Goal: Transaction & Acquisition: Purchase product/service

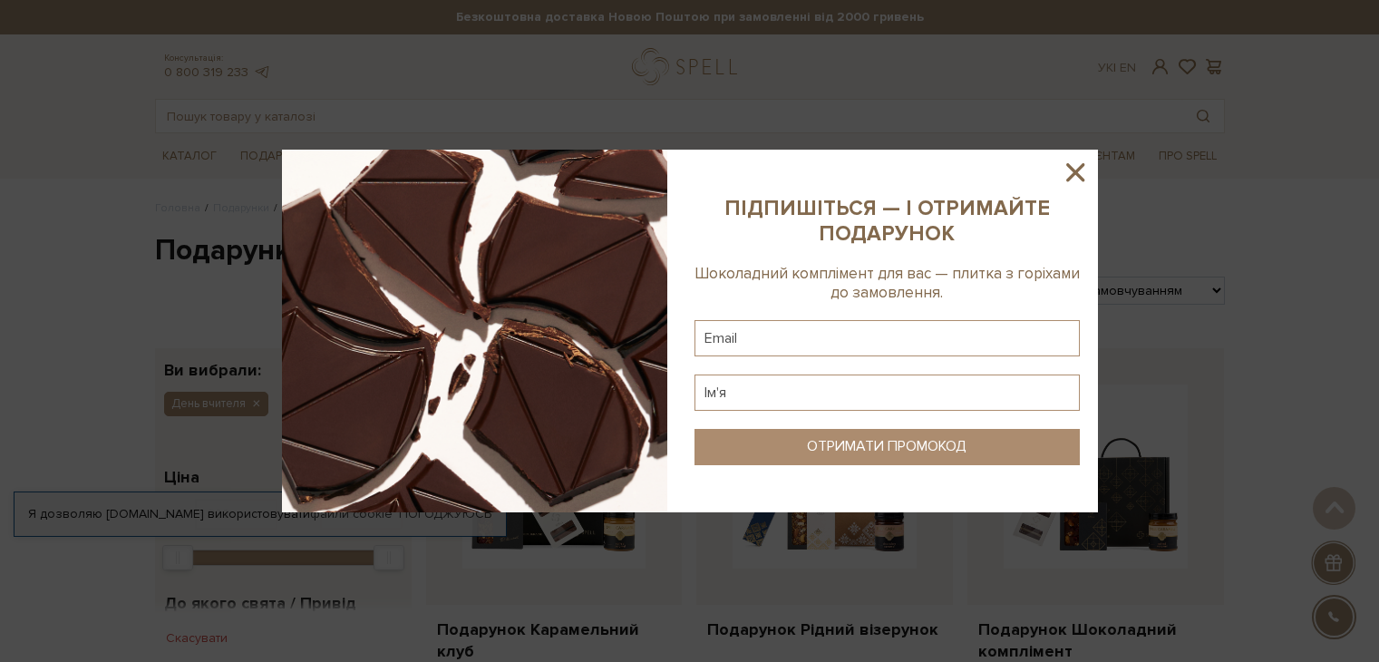
scroll to position [1269, 0]
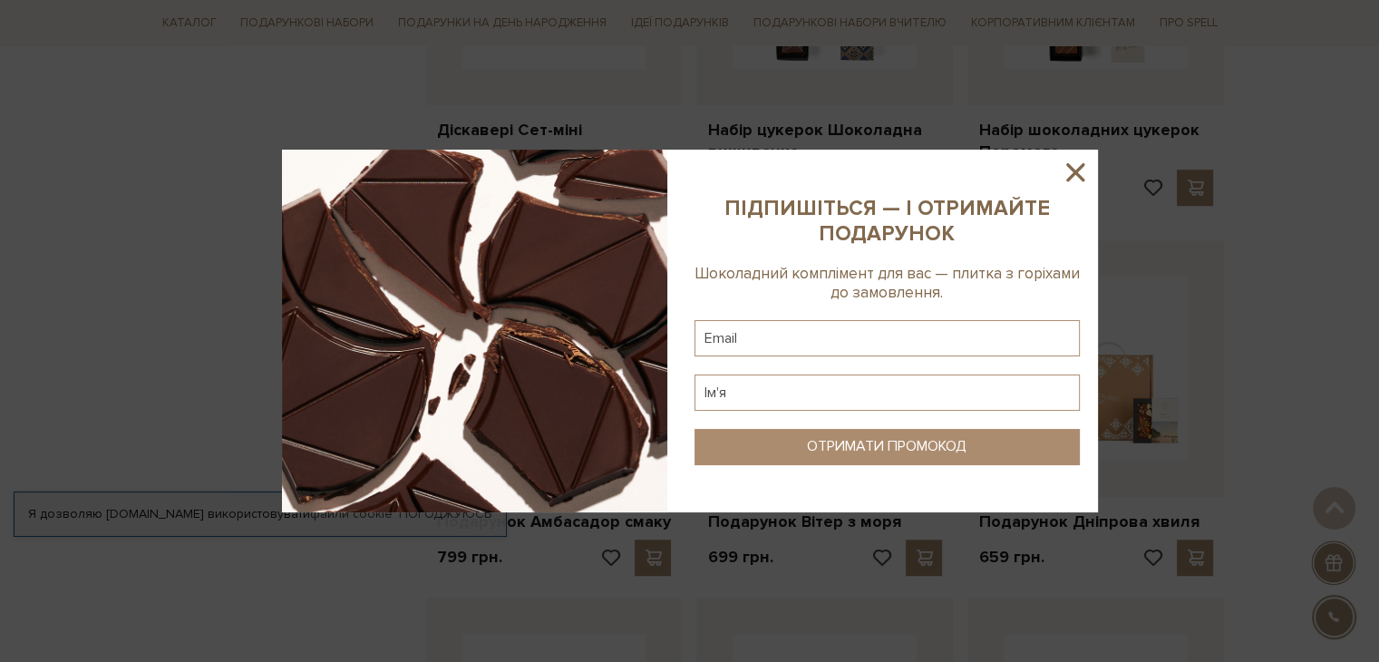
click at [1076, 174] on icon at bounding box center [1075, 172] width 18 height 18
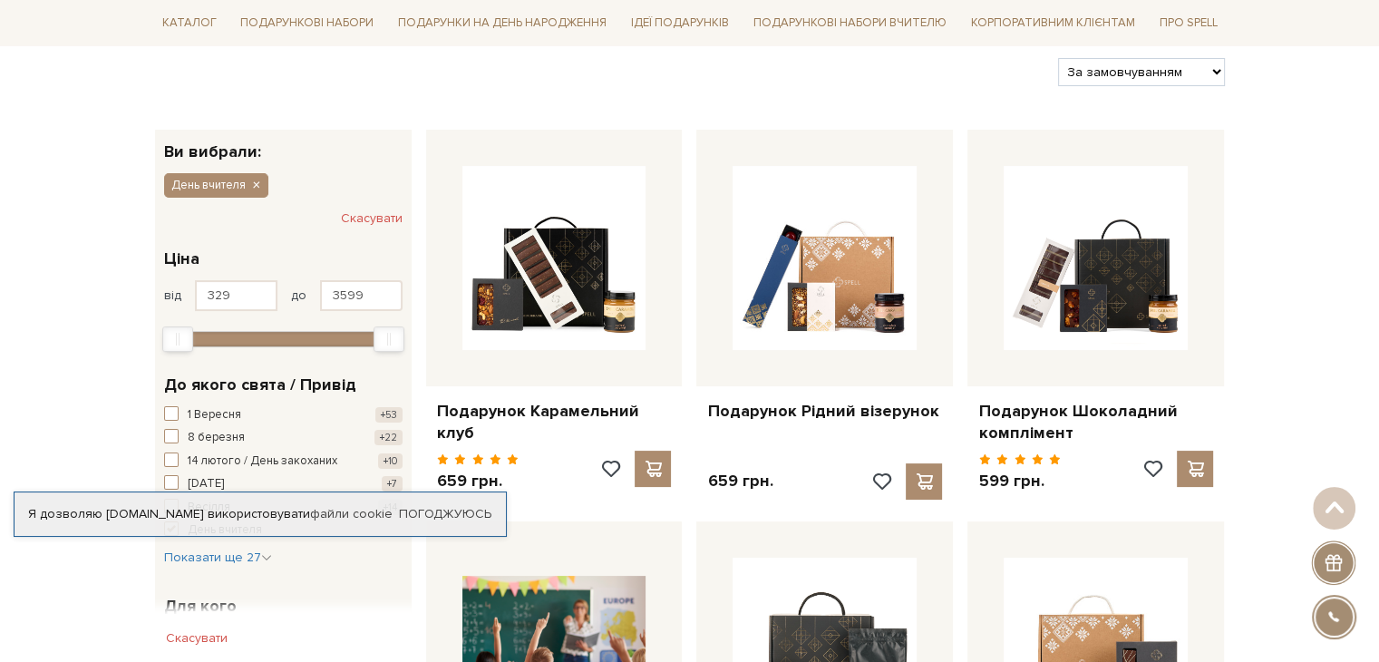
scroll to position [0, 0]
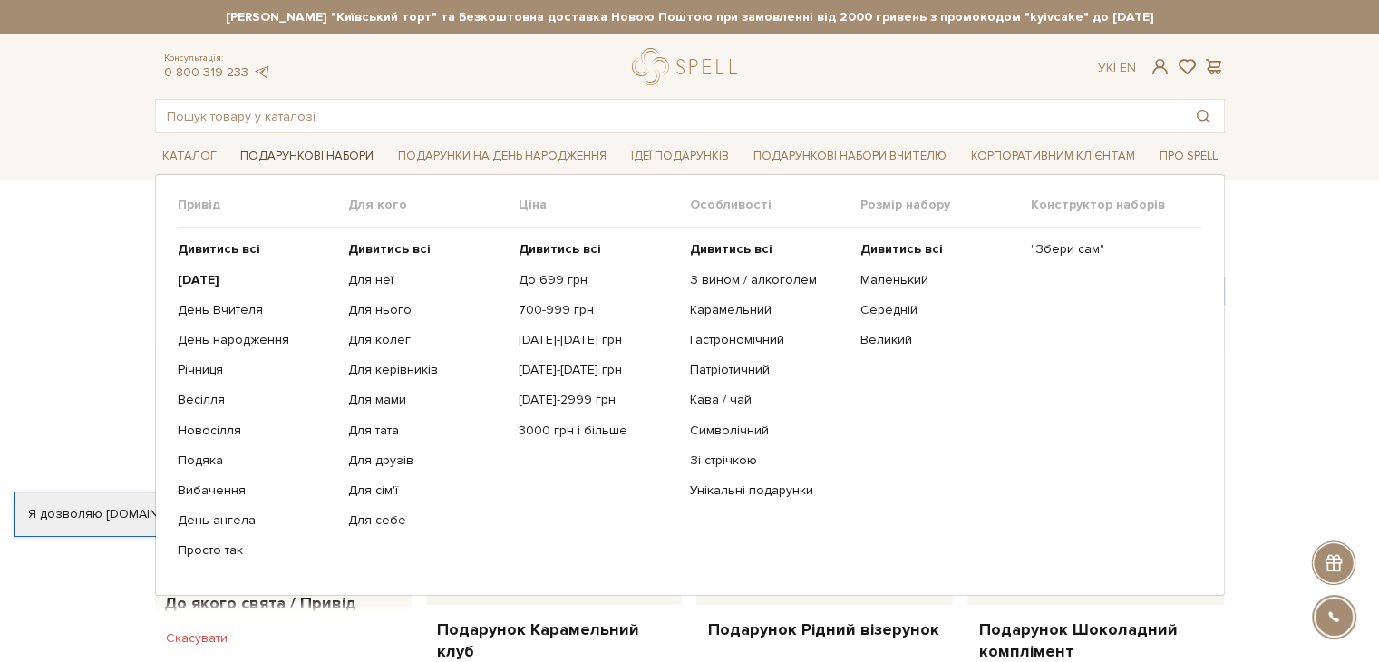
click at [276, 158] on link "Подарункові набори" at bounding box center [307, 156] width 148 height 28
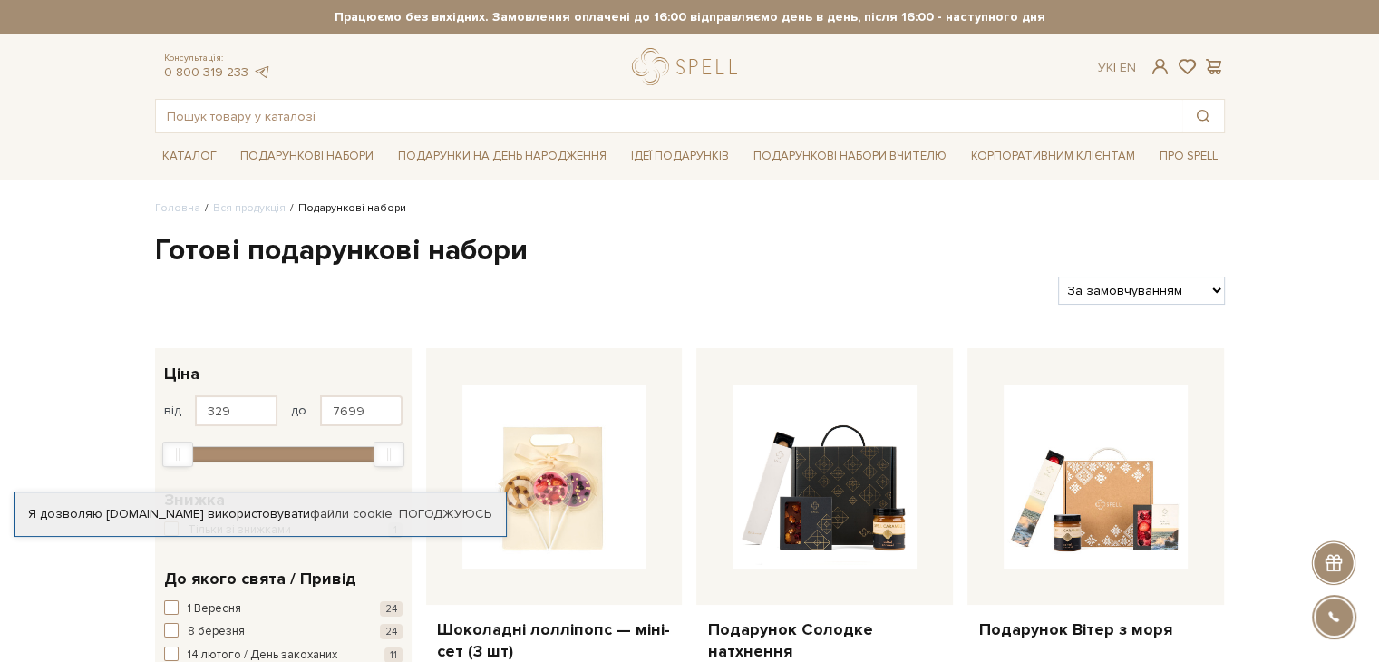
click at [1200, 298] on select "За замовчуванням За Ціною (зростання) За Ціною (зменшення) Новинки За популярні…" at bounding box center [1141, 290] width 166 height 28
select select "[URL][DOMAIN_NAME]"
click at [1058, 276] on select "За замовчуванням За Ціною (зростання) За Ціною (зменшення) Новинки За популярні…" at bounding box center [1141, 290] width 166 height 28
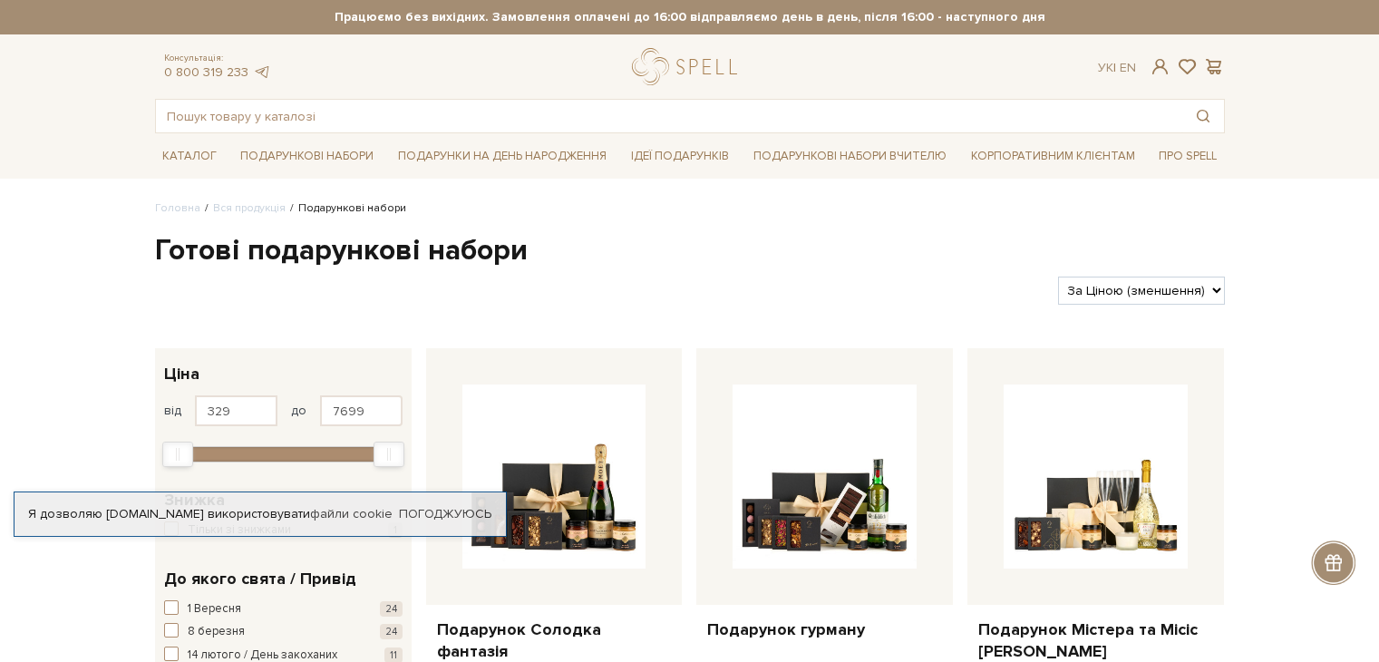
drag, startPoint x: 0, startPoint y: 0, endPoint x: 1138, endPoint y: 287, distance: 1174.1
click at [1138, 287] on select "За замовчуванням За Ціною (зростання) За Ціною (зменшення) Новинки За популярні…" at bounding box center [1141, 290] width 166 height 28
select select "[URL][DOMAIN_NAME]"
click at [1058, 276] on select "За замовчуванням За Ціною (зростання) За Ціною (зменшення) Новинки За популярні…" at bounding box center [1141, 290] width 166 height 28
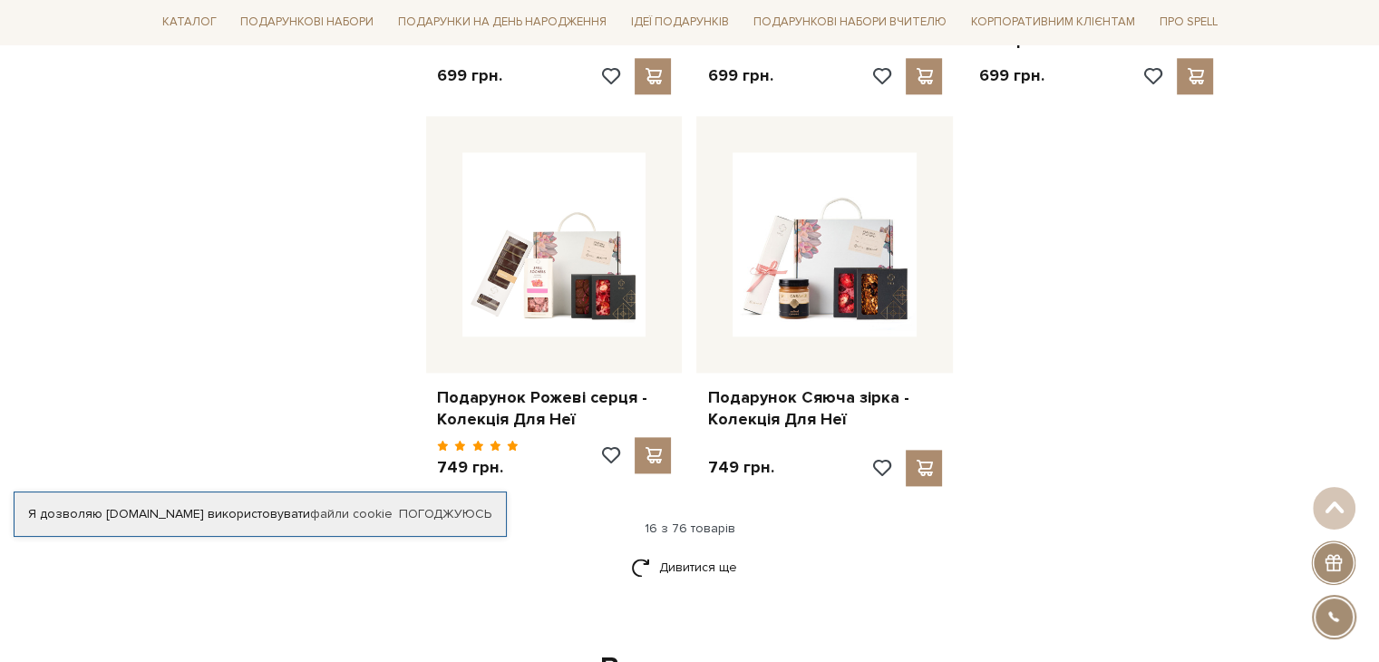
scroll to position [2175, 0]
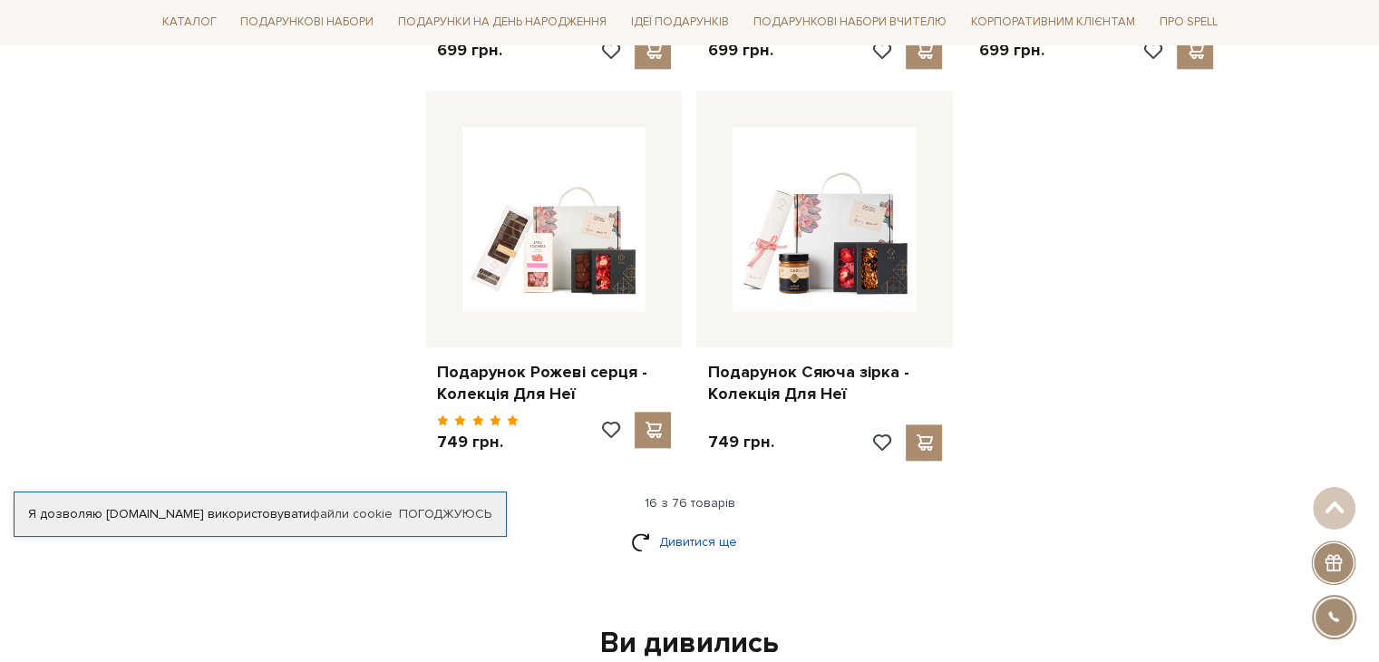
click at [692, 526] on link "Дивитися ще" at bounding box center [690, 542] width 118 height 32
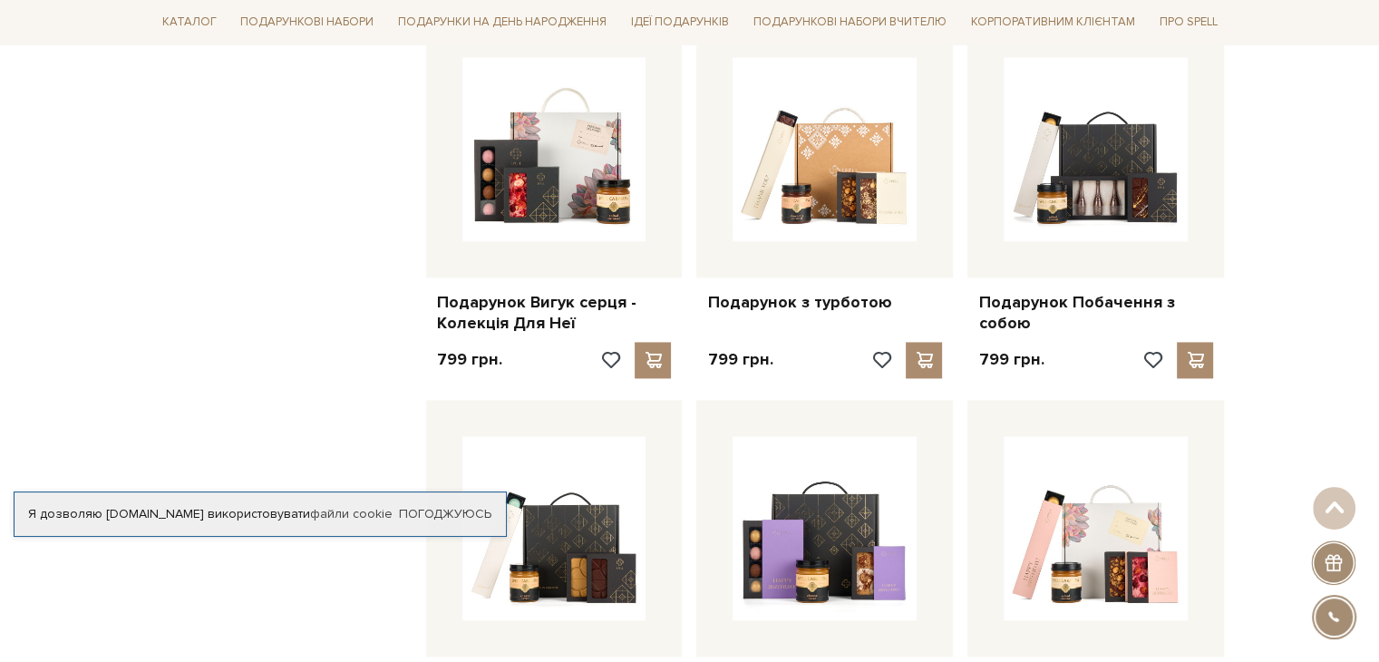
scroll to position [2900, 0]
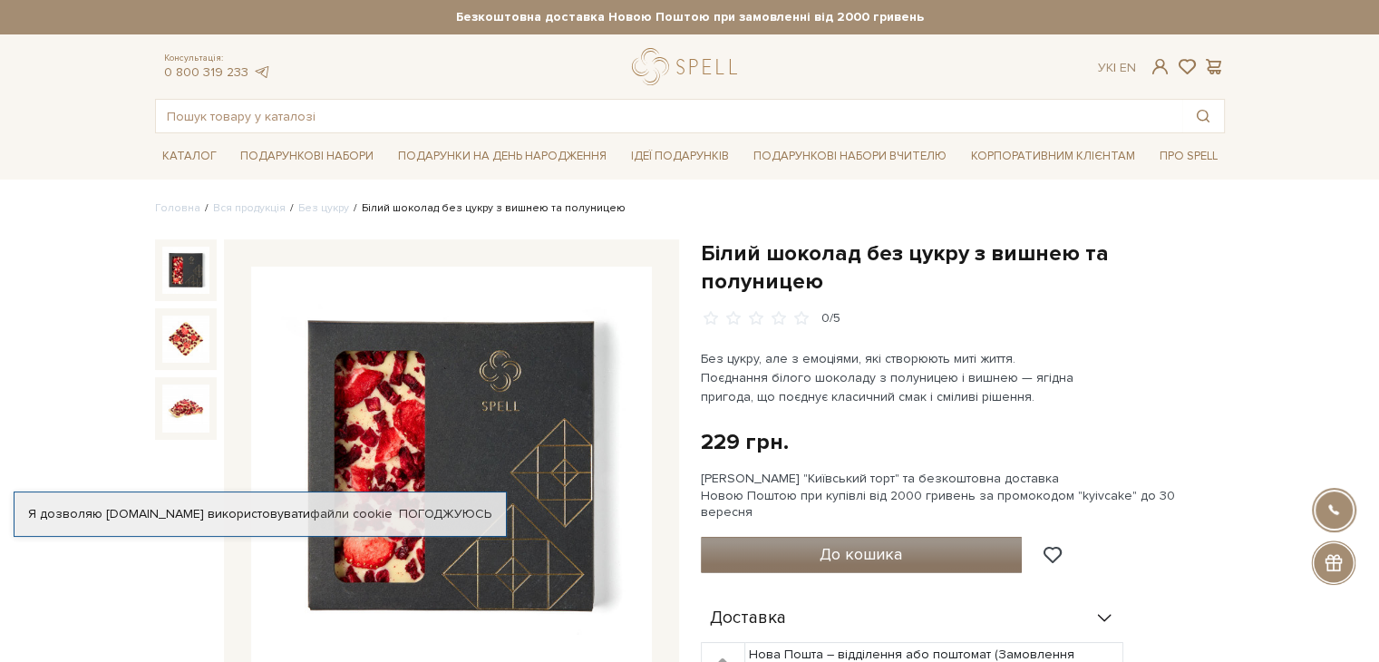
click at [802, 537] on button "До кошика" at bounding box center [862, 555] width 322 height 36
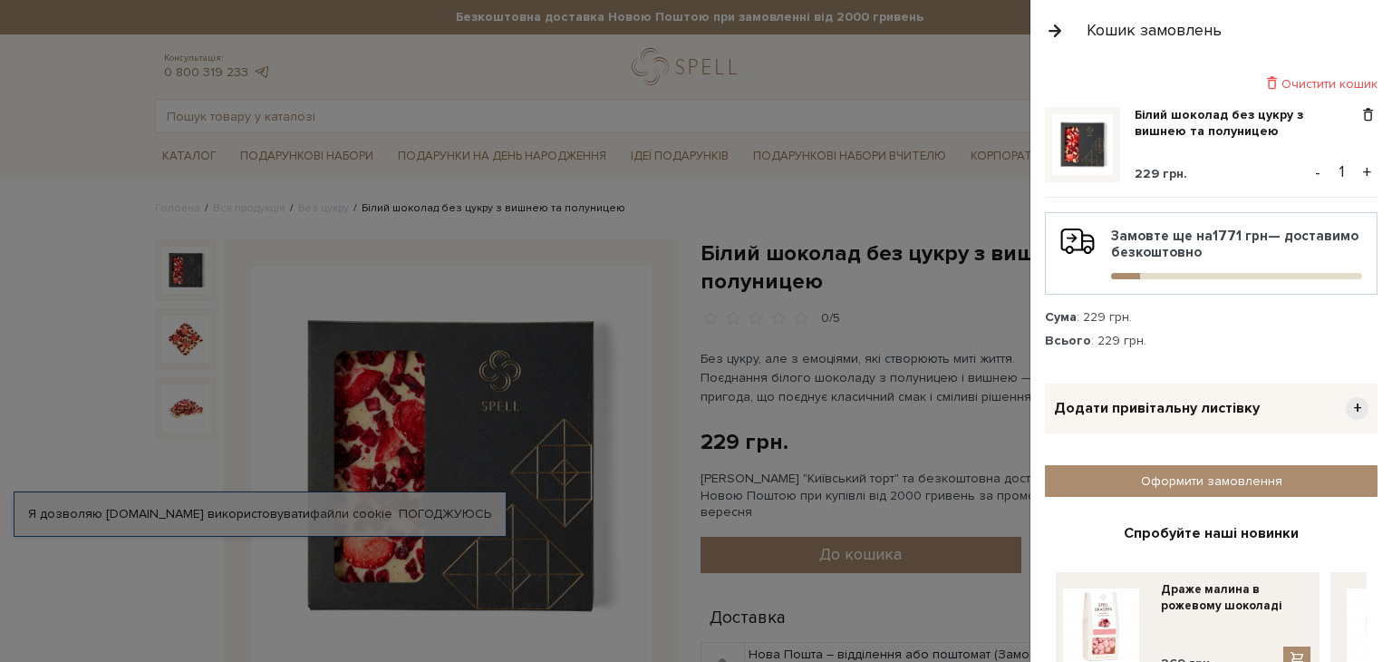
click at [943, 293] on div at bounding box center [696, 331] width 1392 height 662
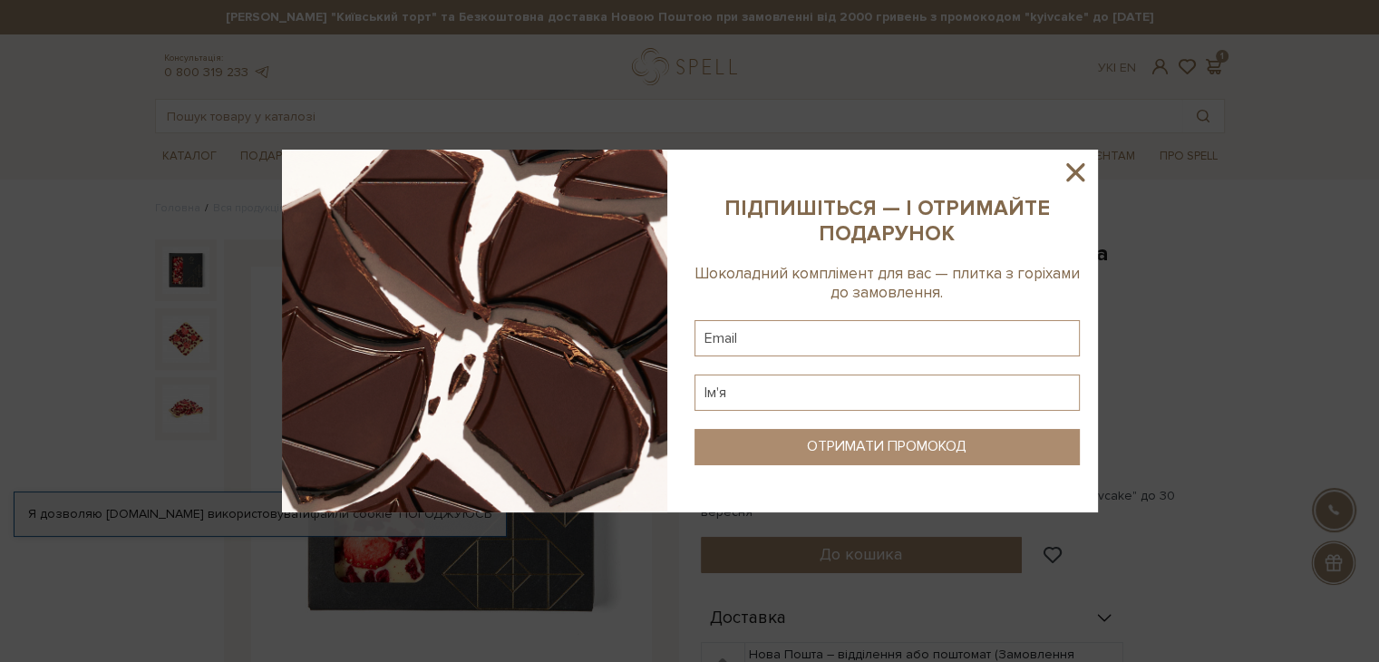
click at [1070, 184] on icon at bounding box center [1075, 172] width 31 height 31
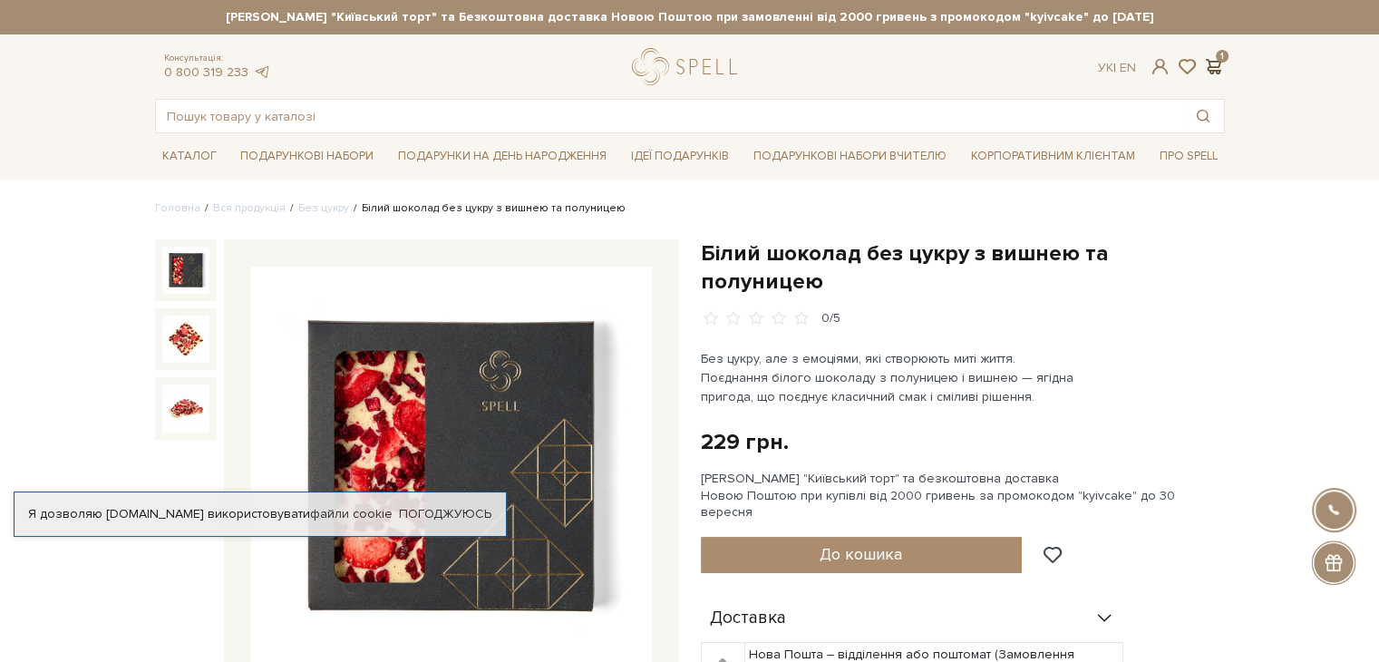
click at [1207, 66] on span at bounding box center [1214, 66] width 22 height 19
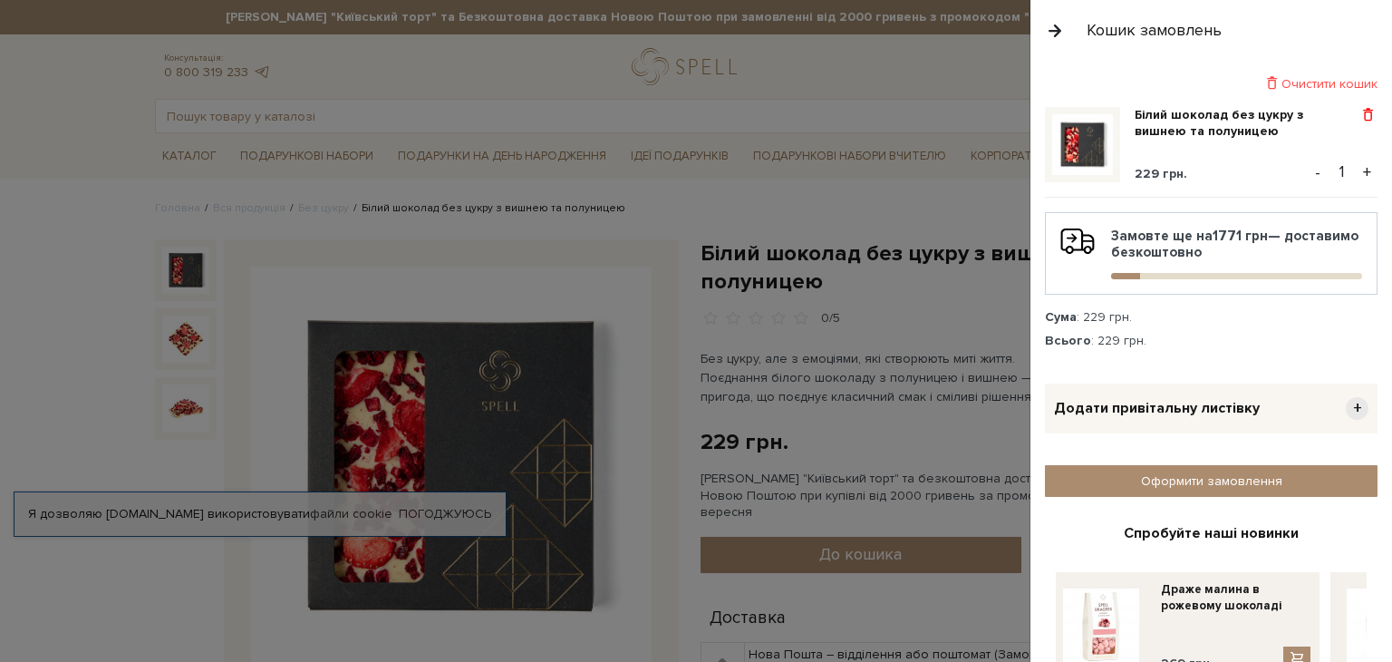
click at [1367, 112] on span at bounding box center [1368, 115] width 19 height 16
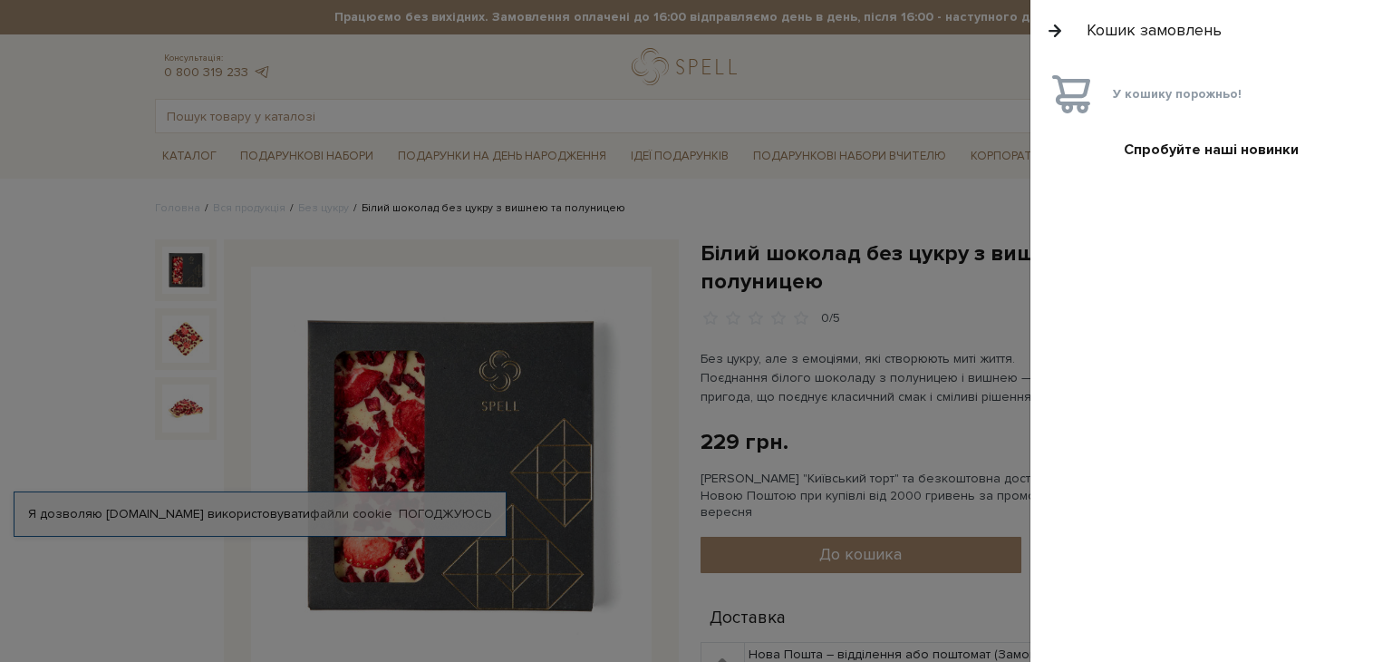
click at [407, 194] on div at bounding box center [696, 331] width 1392 height 662
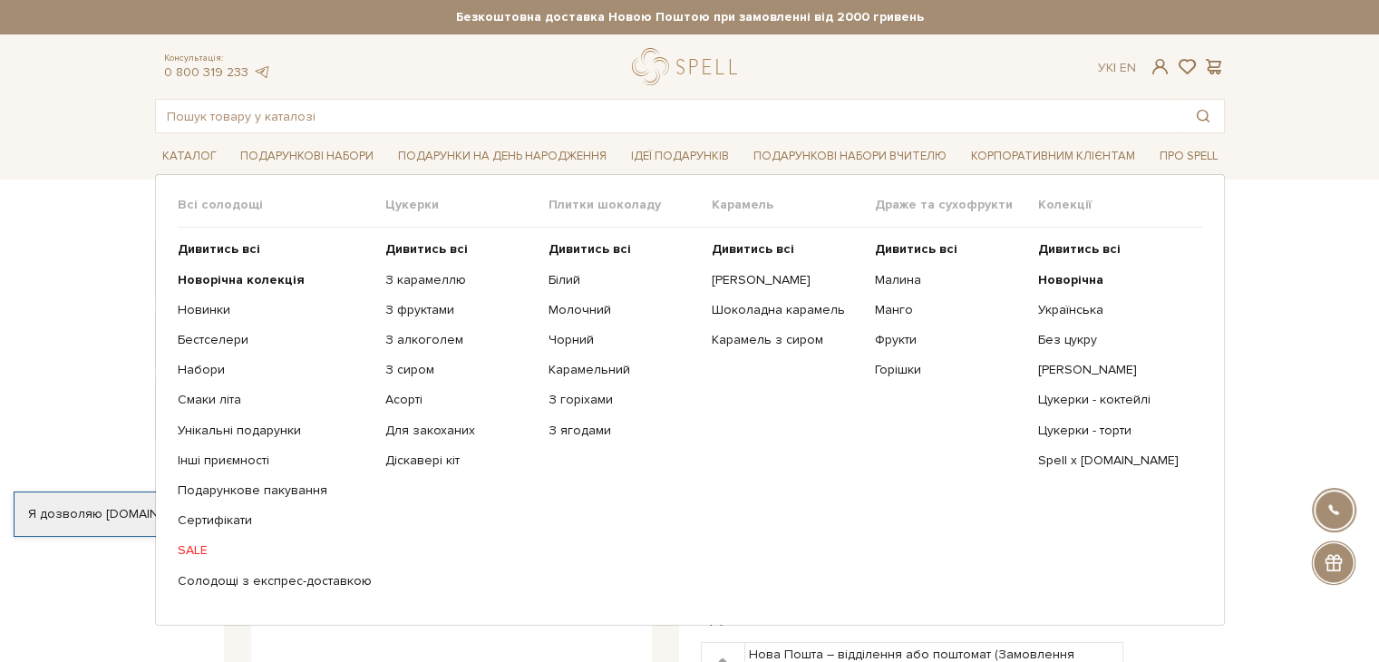
click at [548, 209] on span "Плитки шоколаду" at bounding box center [629, 205] width 163 height 16
click at [562, 247] on b "Дивитись всі" at bounding box center [589, 248] width 82 height 15
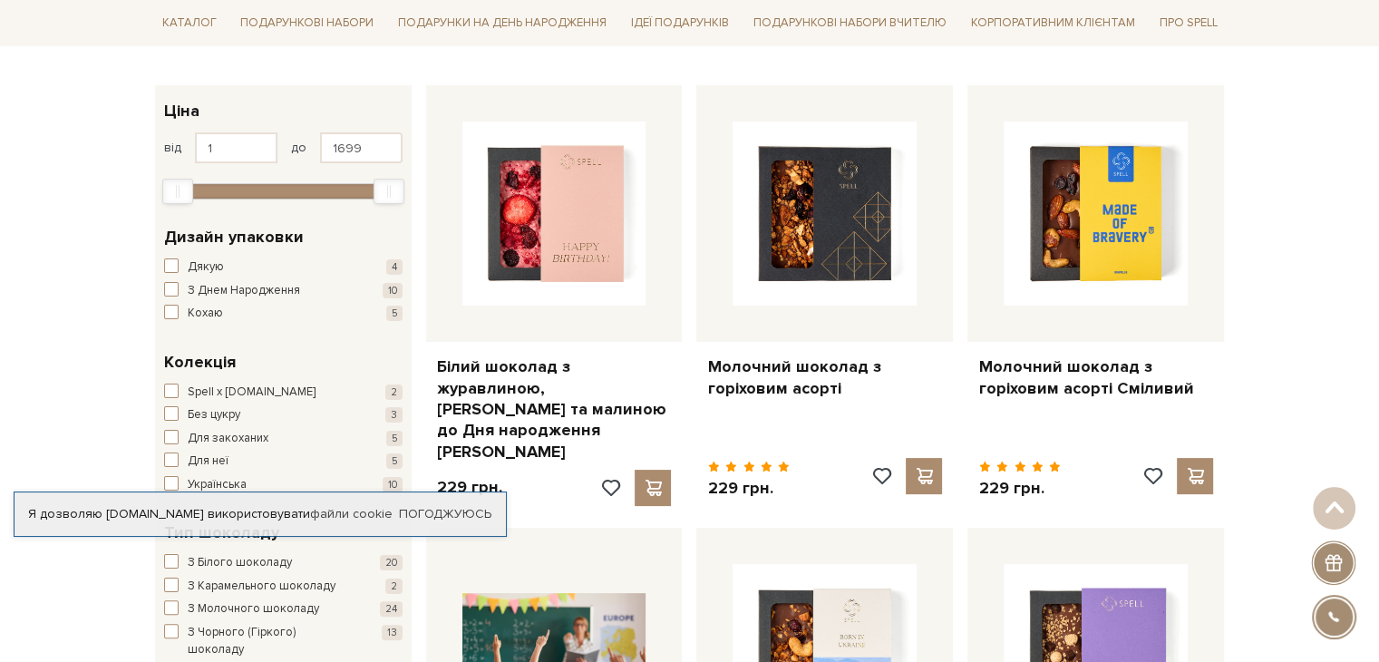
scroll to position [91, 0]
